Goal: Task Accomplishment & Management: Manage account settings

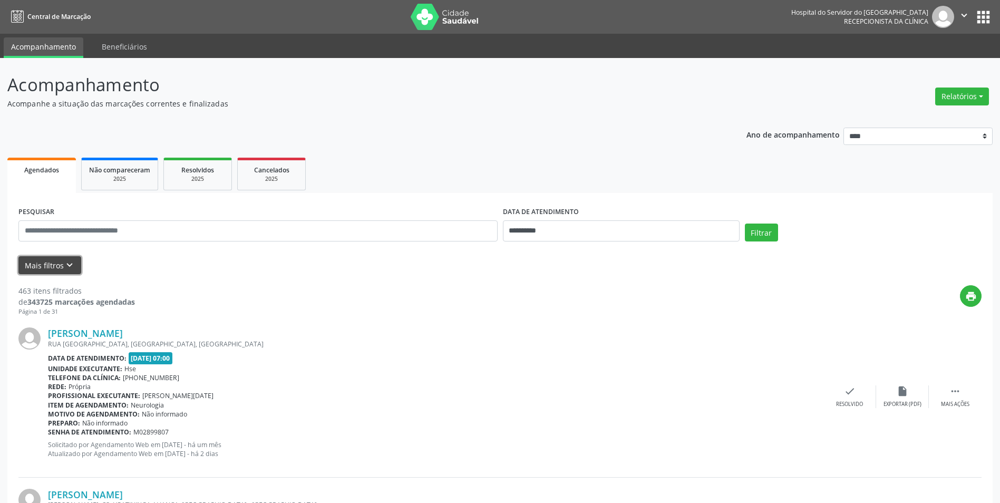
click at [43, 264] on button "Mais filtros keyboard_arrow_down" at bounding box center [49, 265] width 63 height 18
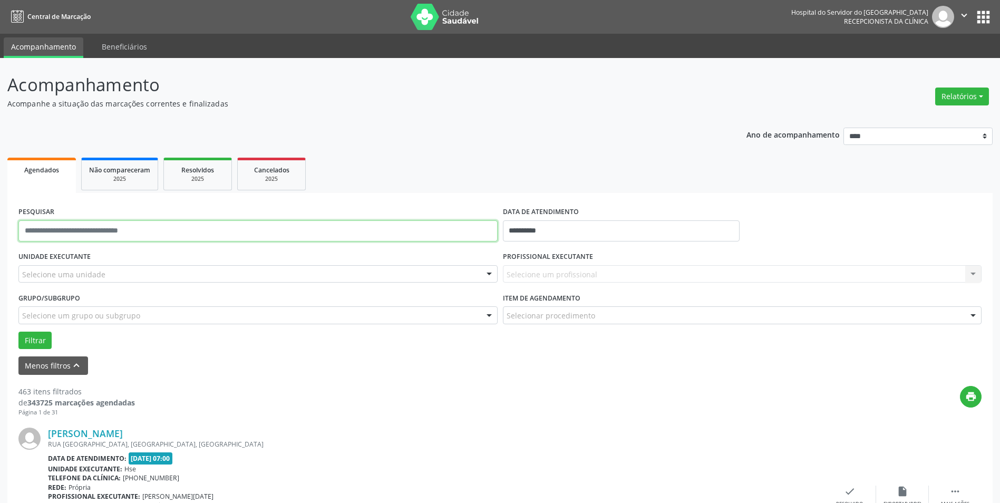
click at [85, 233] on input "text" at bounding box center [257, 230] width 479 height 21
click at [152, 398] on div "print" at bounding box center [558, 401] width 846 height 31
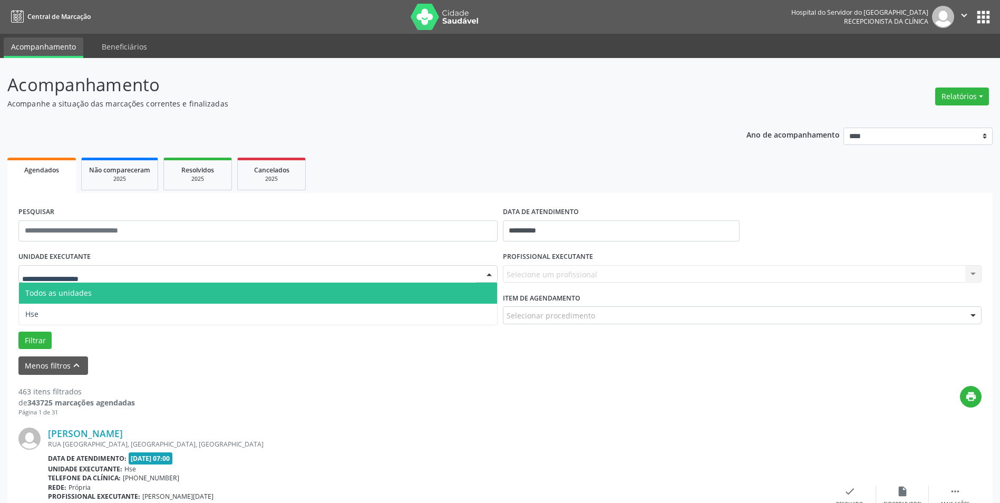
click at [92, 293] on span "Todos as unidades" at bounding box center [258, 292] width 478 height 21
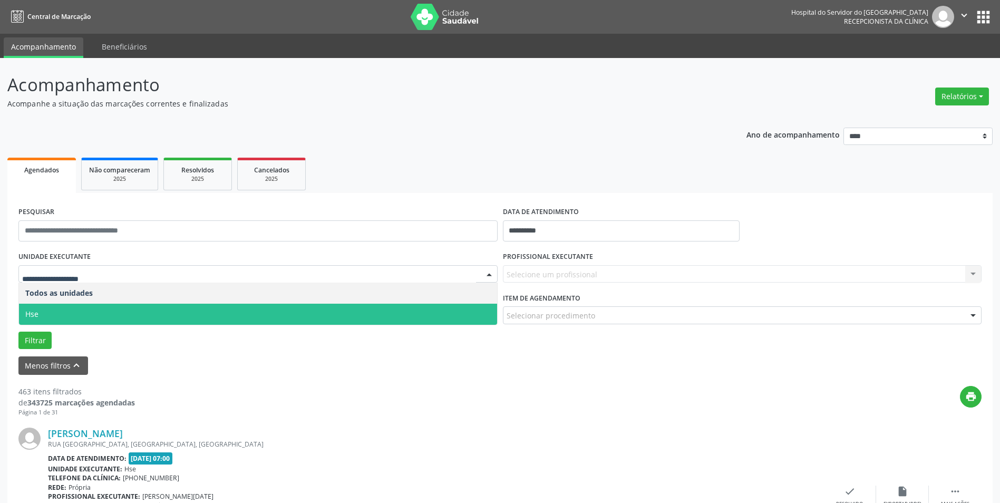
click at [72, 312] on span "Hse" at bounding box center [258, 314] width 478 height 21
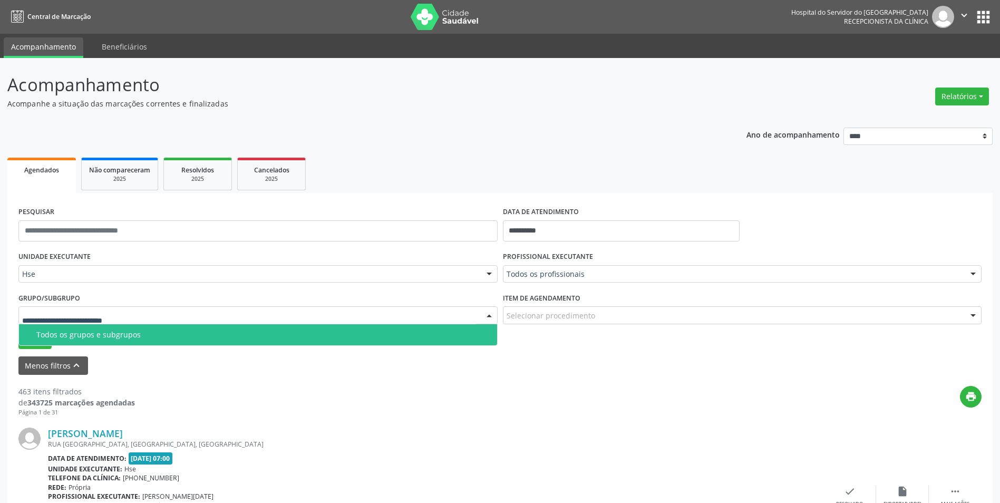
click at [75, 331] on div "Todos os grupos e subgrupos" at bounding box center [263, 334] width 454 height 8
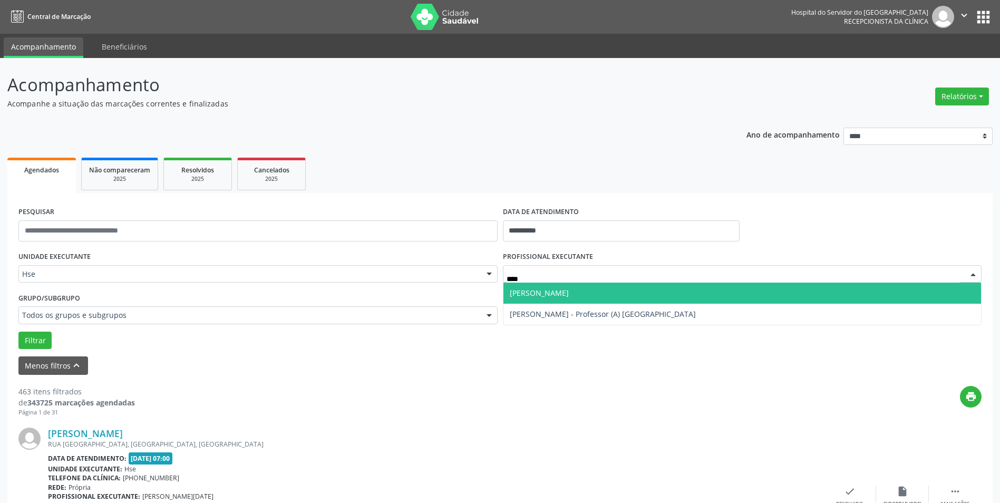
type input "*****"
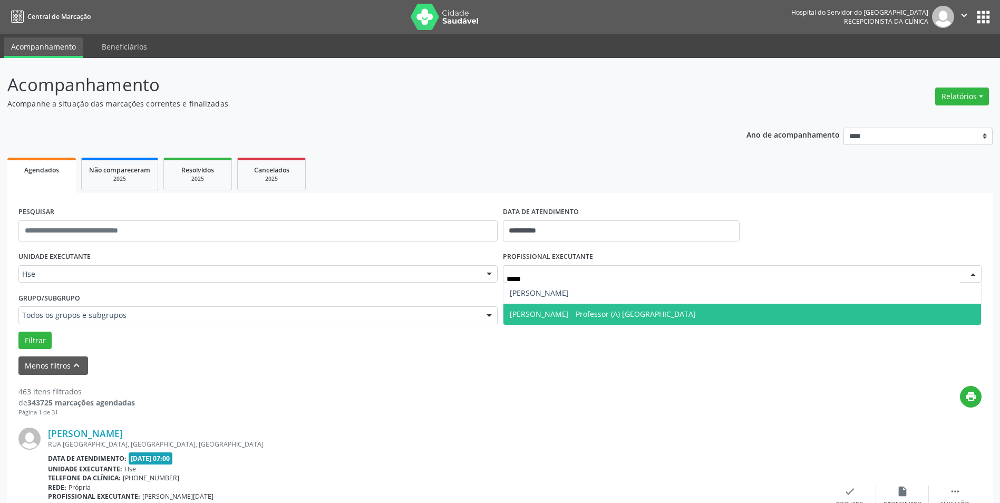
click at [521, 313] on span "[PERSON_NAME] - Professor (A) [GEOGRAPHIC_DATA]" at bounding box center [603, 314] width 186 height 10
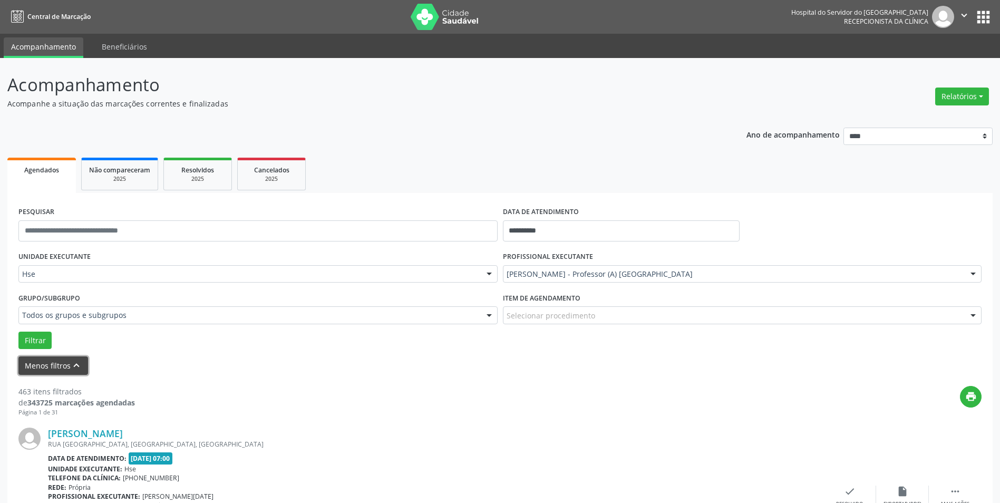
click at [33, 366] on button "Menos filtros keyboard_arrow_up" at bounding box center [53, 365] width 70 height 18
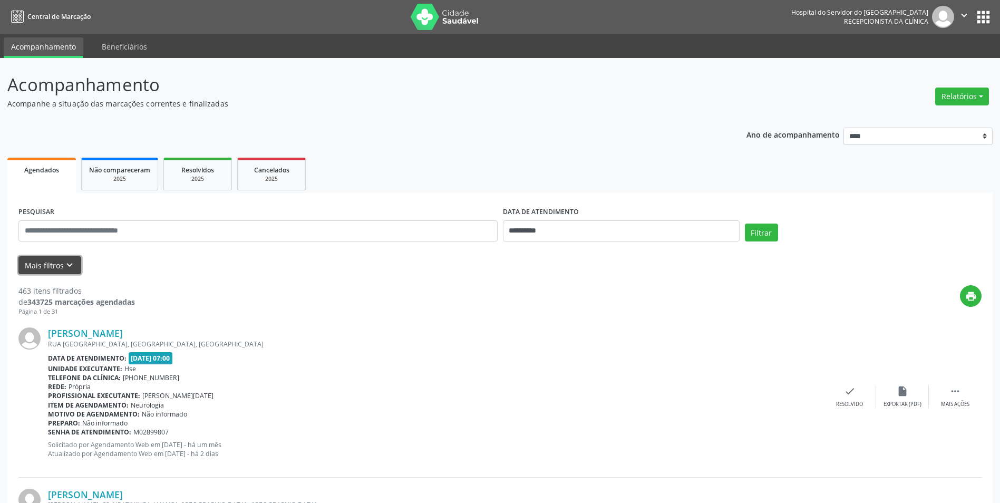
click at [40, 267] on button "Mais filtros keyboard_arrow_down" at bounding box center [49, 265] width 63 height 18
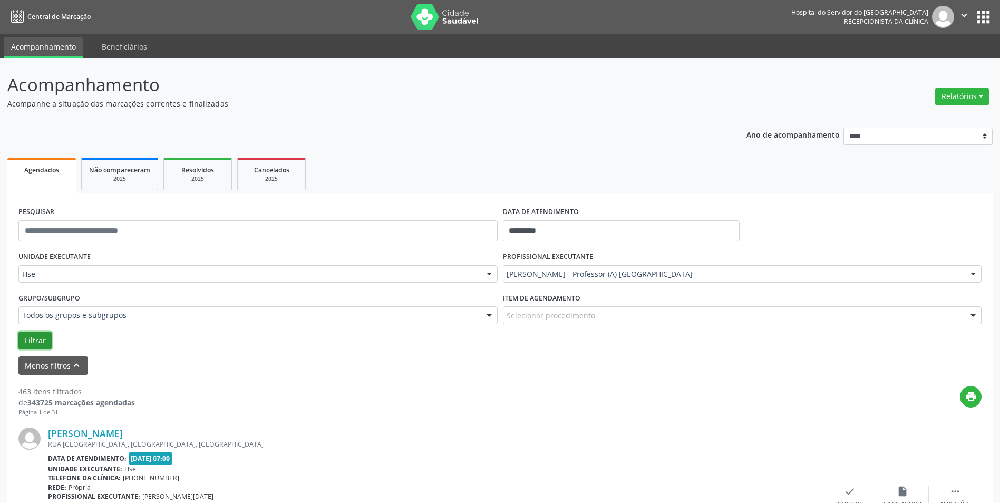
click at [31, 337] on button "Filtrar" at bounding box center [34, 340] width 33 height 18
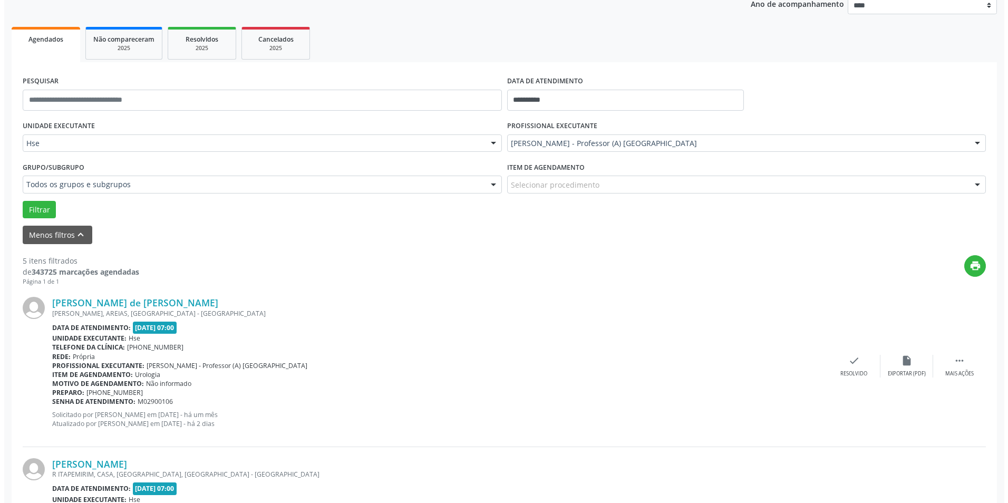
scroll to position [263, 0]
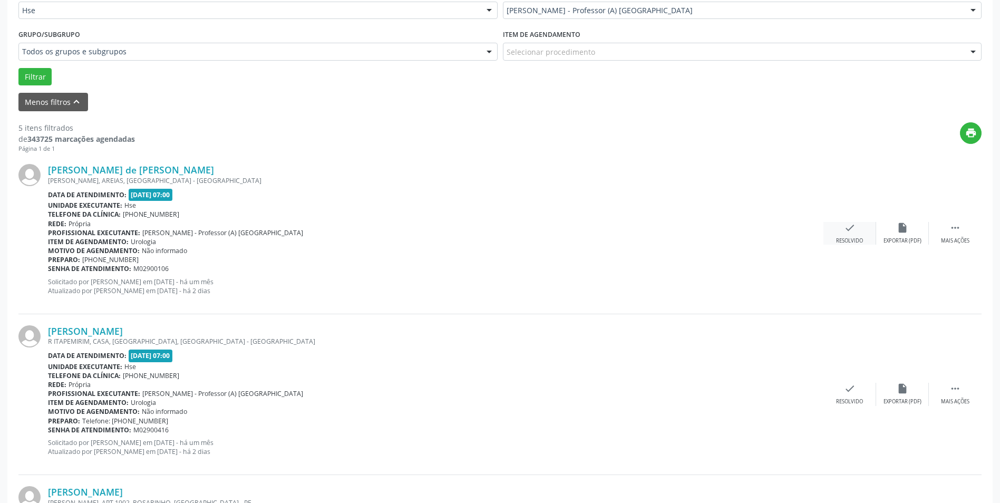
click at [849, 232] on icon "check" at bounding box center [850, 228] width 12 height 12
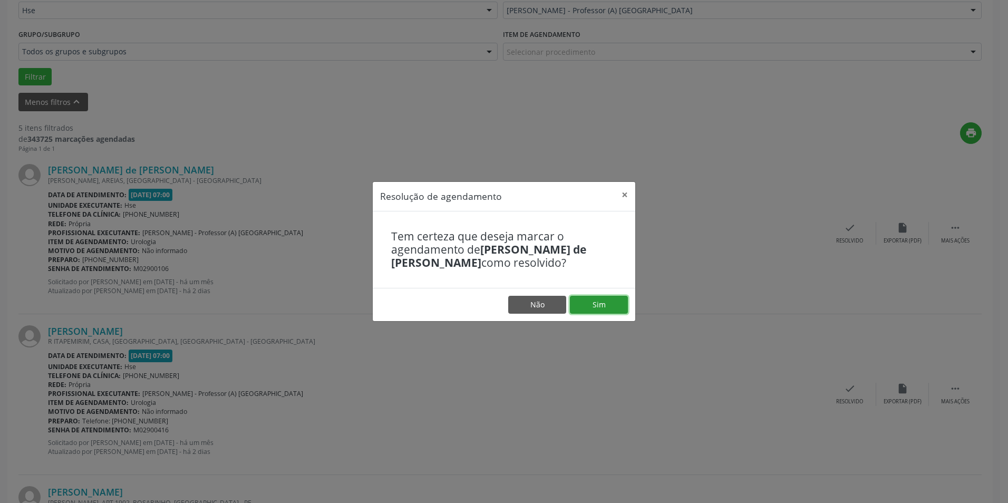
click at [595, 308] on button "Sim" at bounding box center [599, 305] width 58 height 18
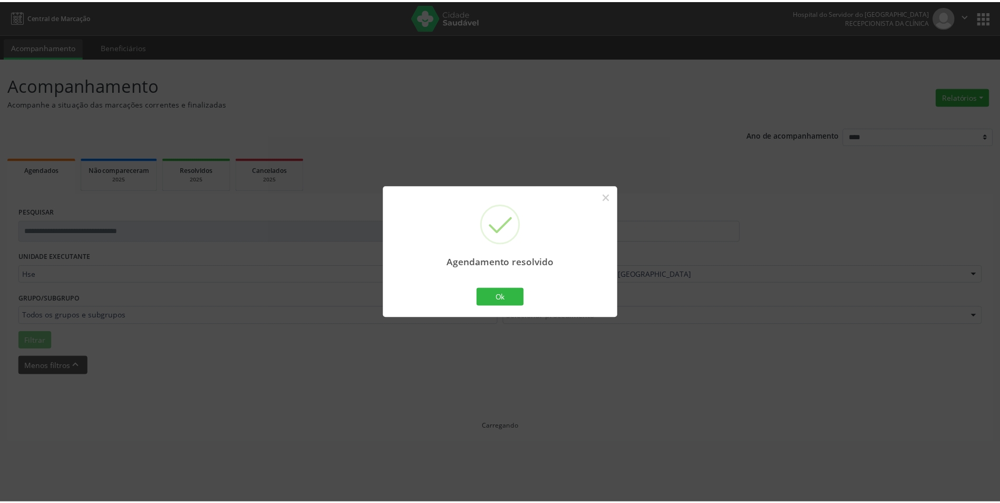
scroll to position [0, 0]
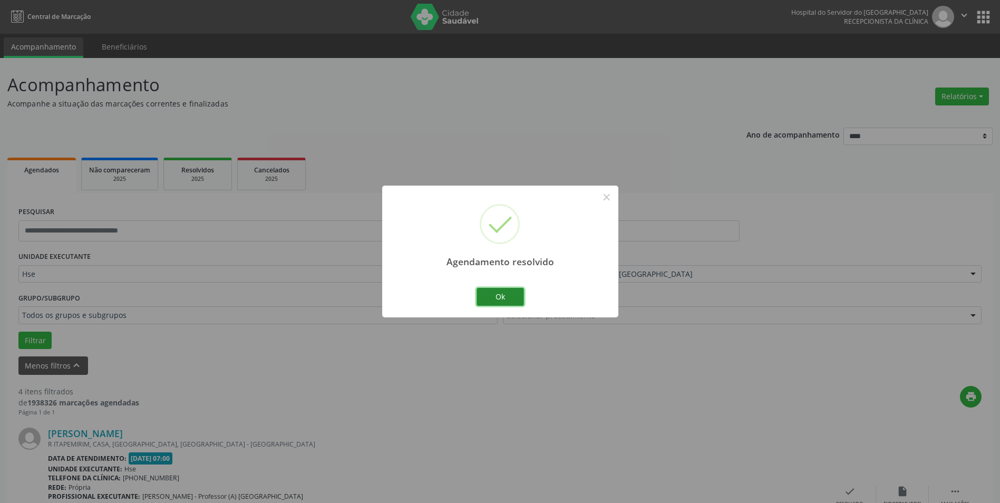
click at [487, 297] on button "Ok" at bounding box center [499, 297] width 47 height 18
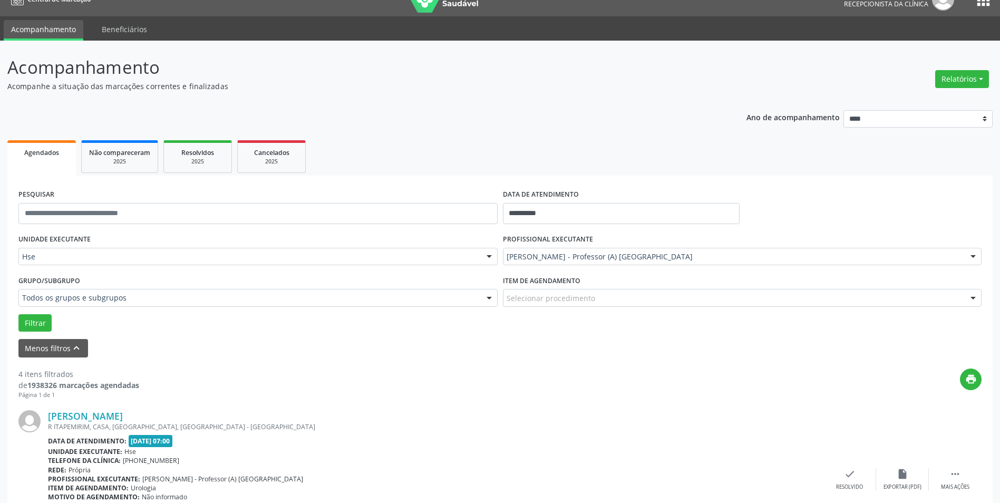
scroll to position [158, 0]
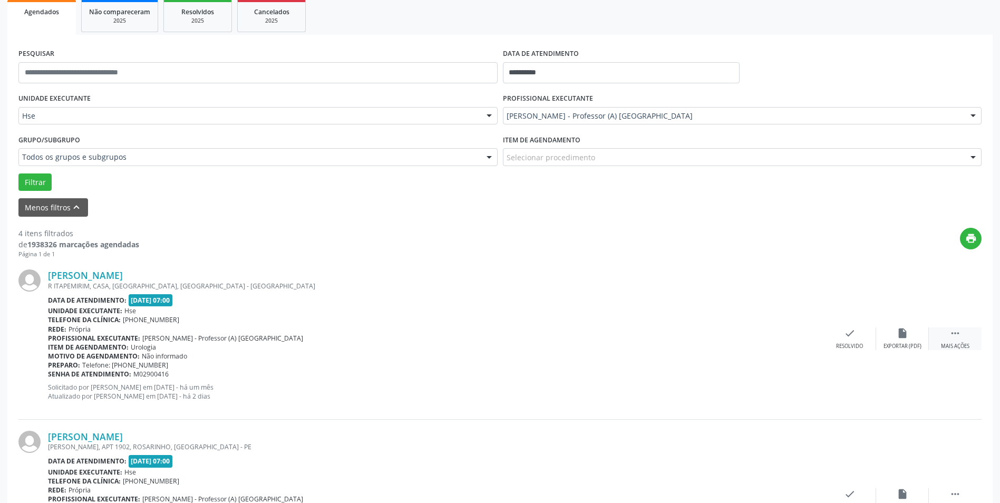
click at [955, 344] on div "Mais ações" at bounding box center [955, 346] width 28 height 7
click at [899, 345] on div "Não compareceu" at bounding box center [902, 346] width 45 height 7
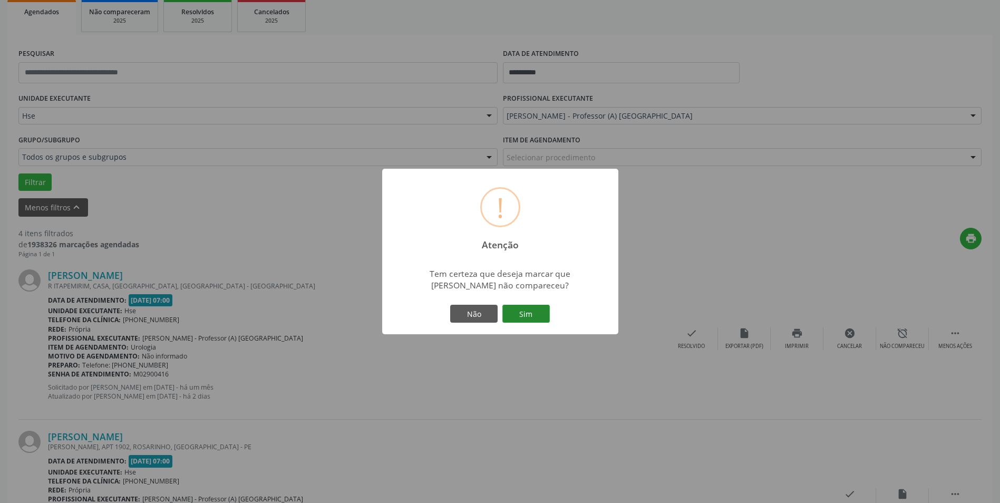
click at [527, 316] on button "Sim" at bounding box center [525, 314] width 47 height 18
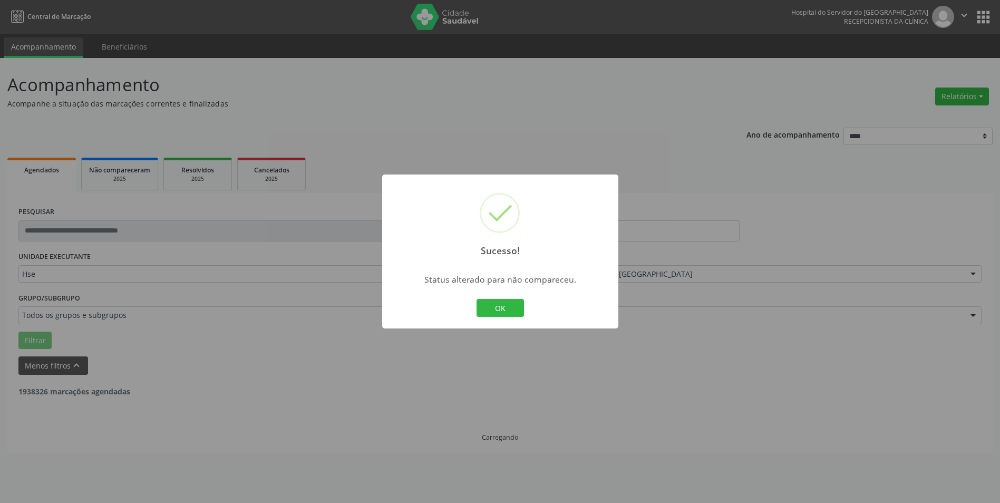
scroll to position [0, 0]
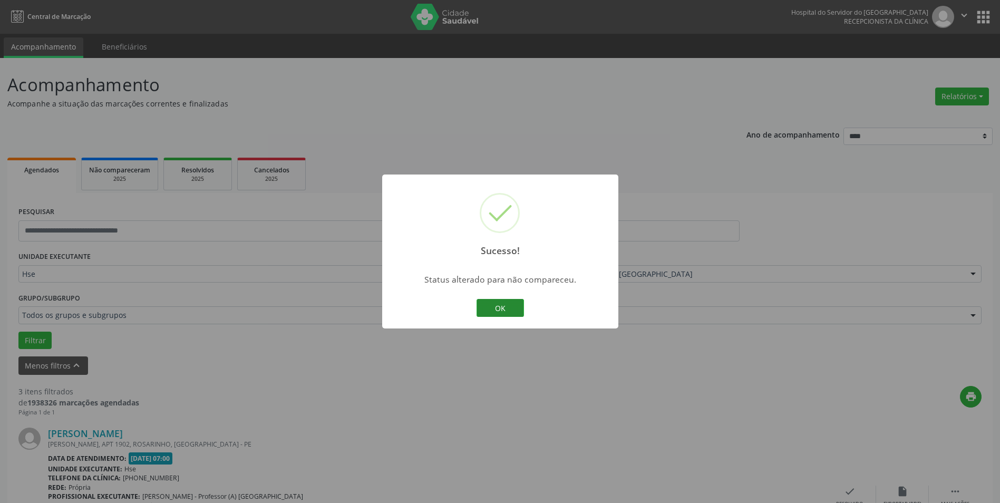
click at [509, 311] on button "OK" at bounding box center [499, 308] width 47 height 18
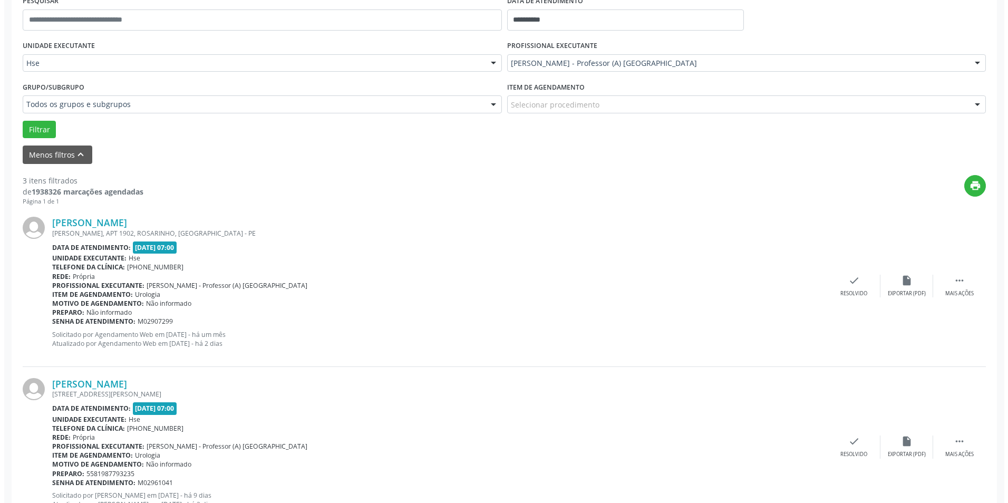
scroll to position [263, 0]
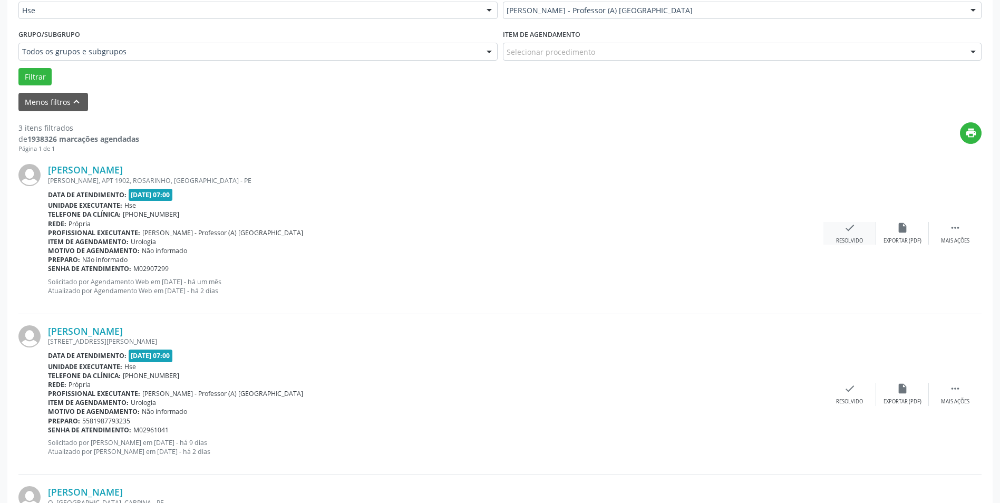
click at [847, 237] on div "check Resolvido" at bounding box center [849, 233] width 53 height 23
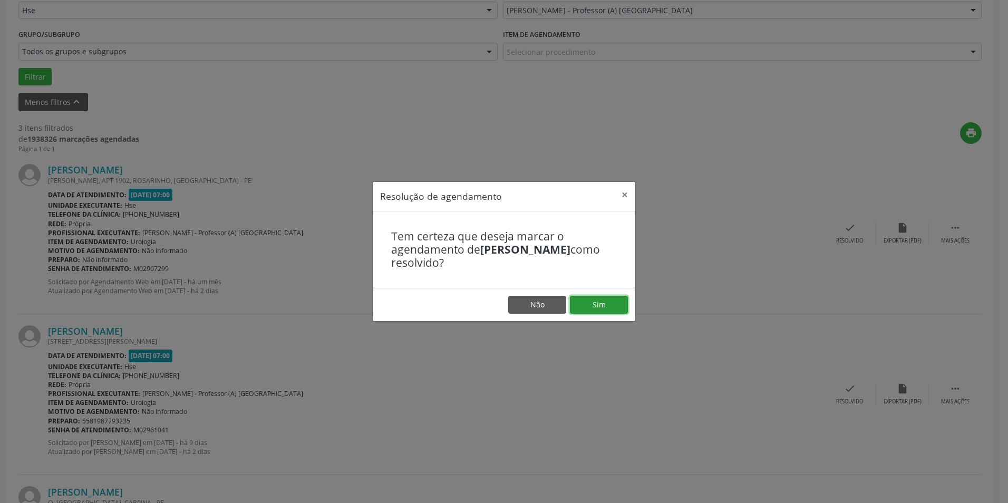
click at [586, 296] on button "Sim" at bounding box center [599, 305] width 58 height 18
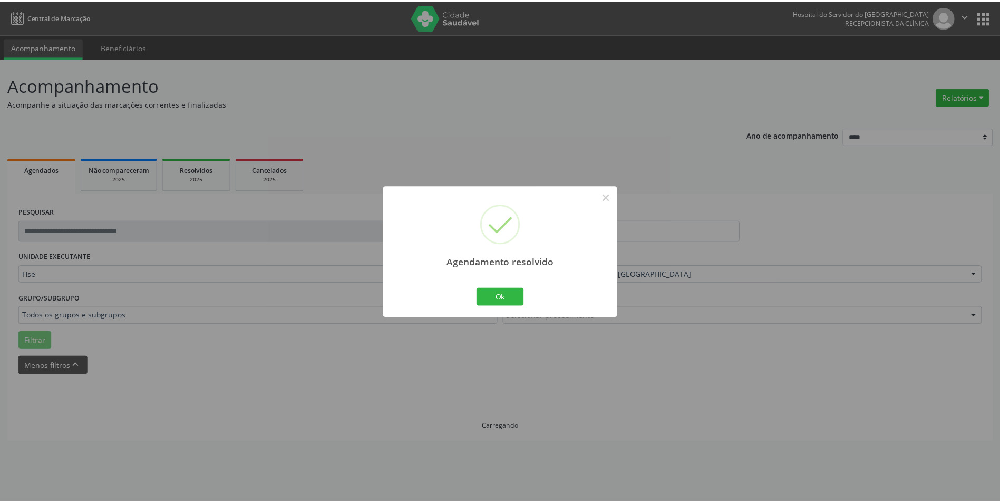
scroll to position [0, 0]
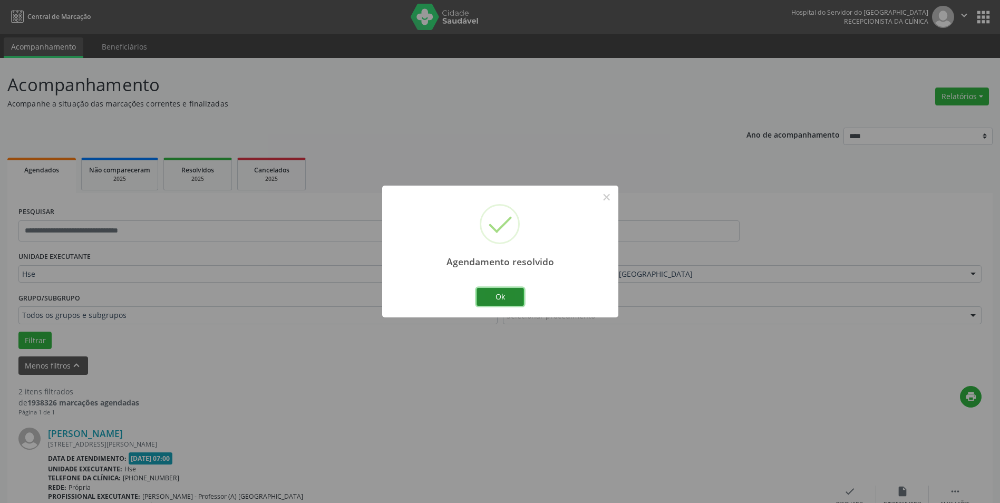
click at [508, 298] on button "Ok" at bounding box center [499, 297] width 47 height 18
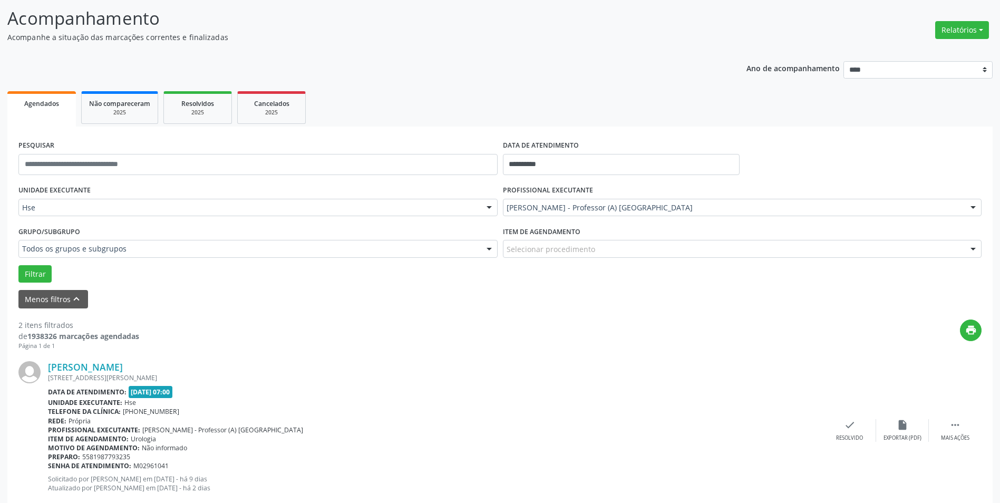
scroll to position [158, 0]
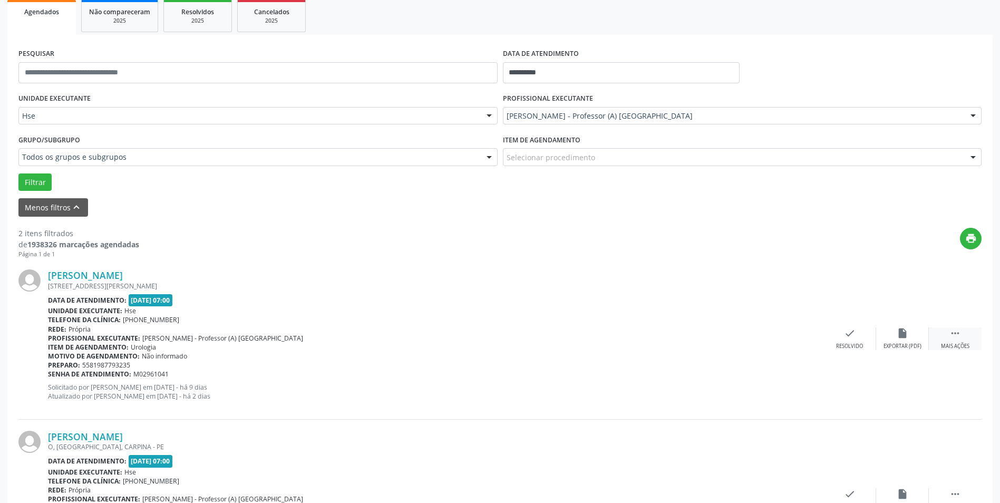
click at [949, 337] on icon "" at bounding box center [955, 333] width 12 height 12
click at [898, 340] on div "alarm_off Não compareceu" at bounding box center [902, 338] width 53 height 23
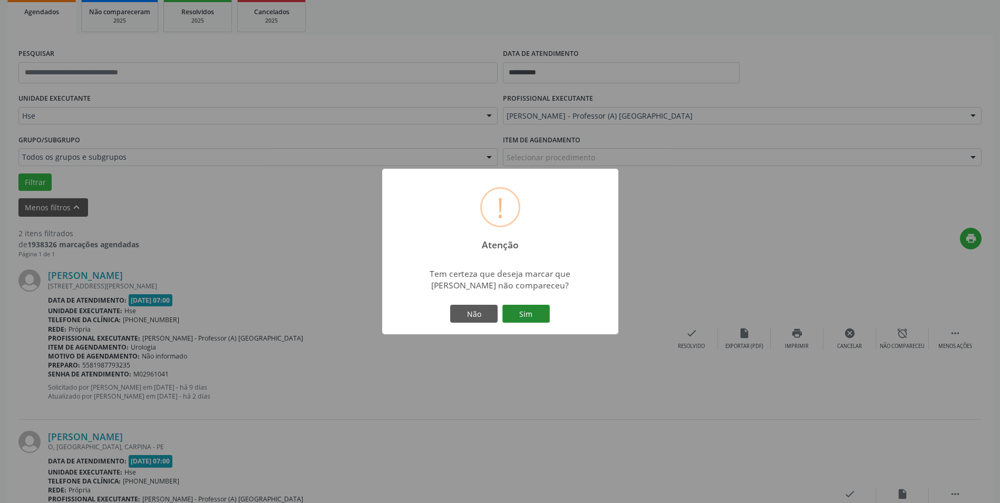
click at [530, 310] on button "Sim" at bounding box center [525, 314] width 47 height 18
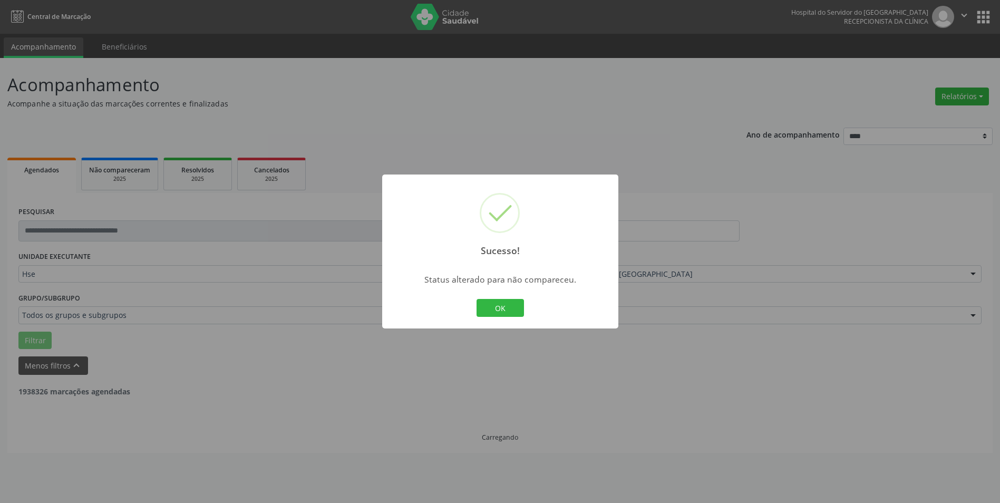
scroll to position [0, 0]
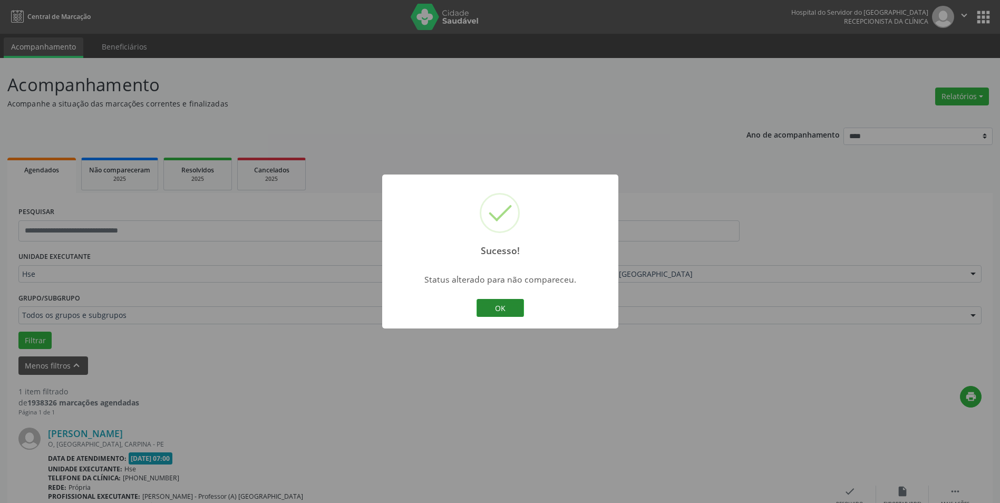
click at [507, 311] on button "OK" at bounding box center [499, 308] width 47 height 18
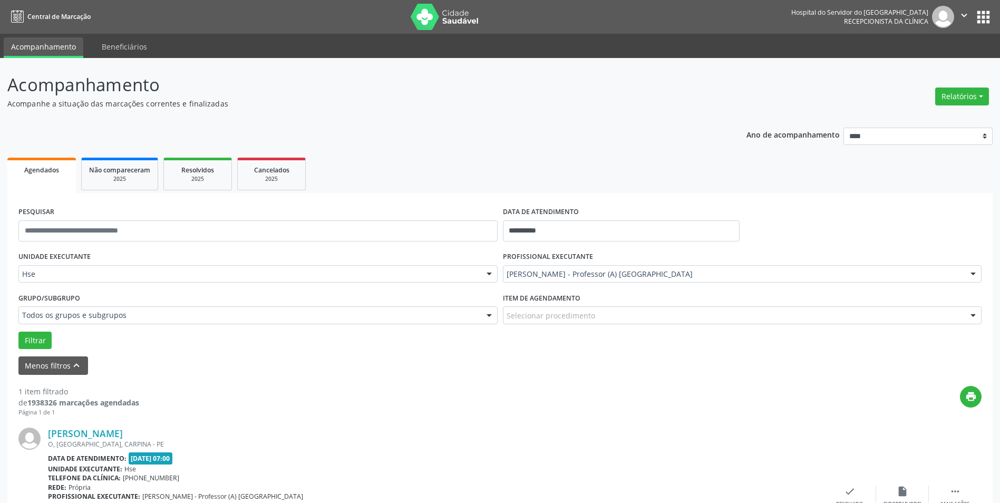
scroll to position [93, 0]
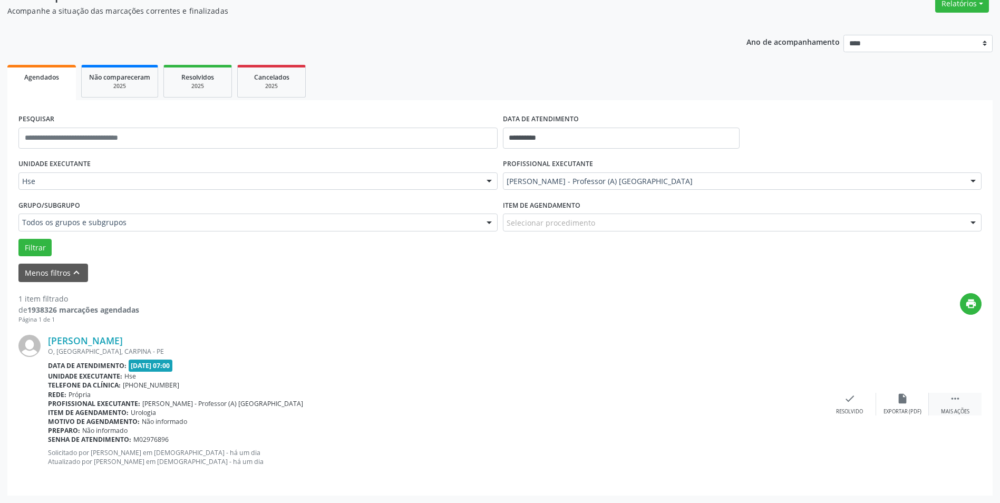
click at [951, 404] on icon "" at bounding box center [955, 399] width 12 height 12
click at [896, 408] on div "Não compareceu" at bounding box center [902, 411] width 45 height 7
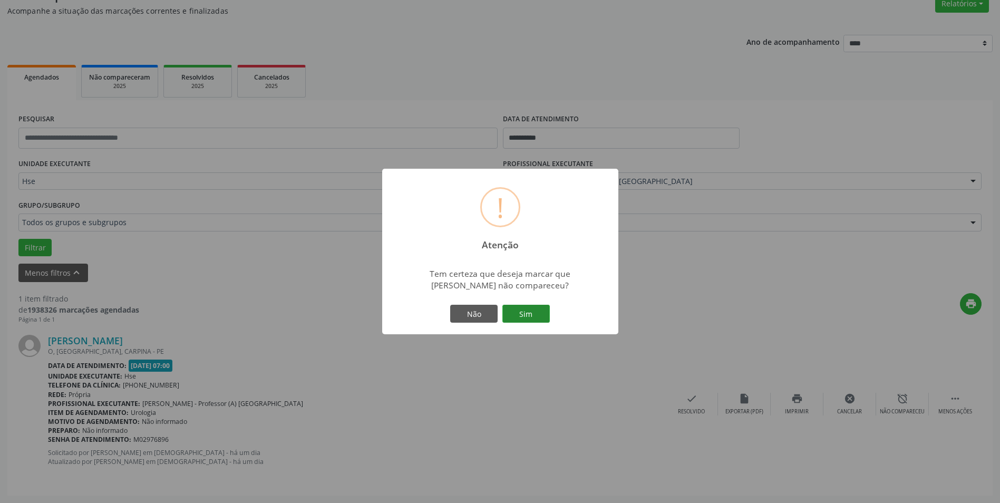
click at [533, 315] on button "Sim" at bounding box center [525, 314] width 47 height 18
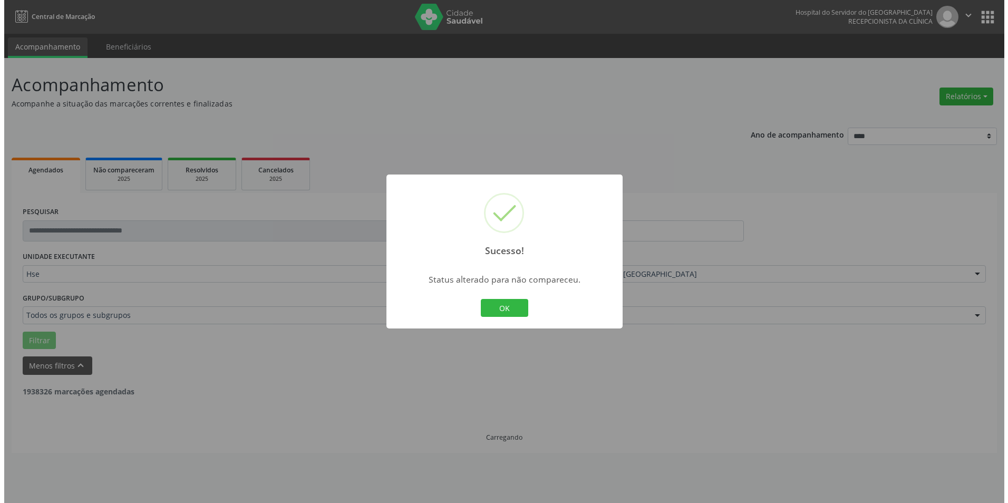
scroll to position [0, 0]
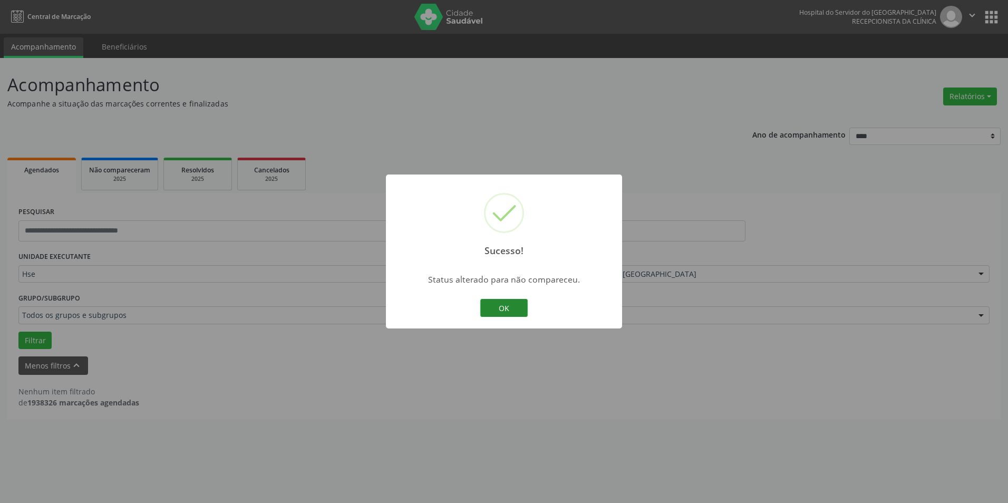
click at [504, 310] on button "OK" at bounding box center [503, 308] width 47 height 18
